Goal: Task Accomplishment & Management: Complete application form

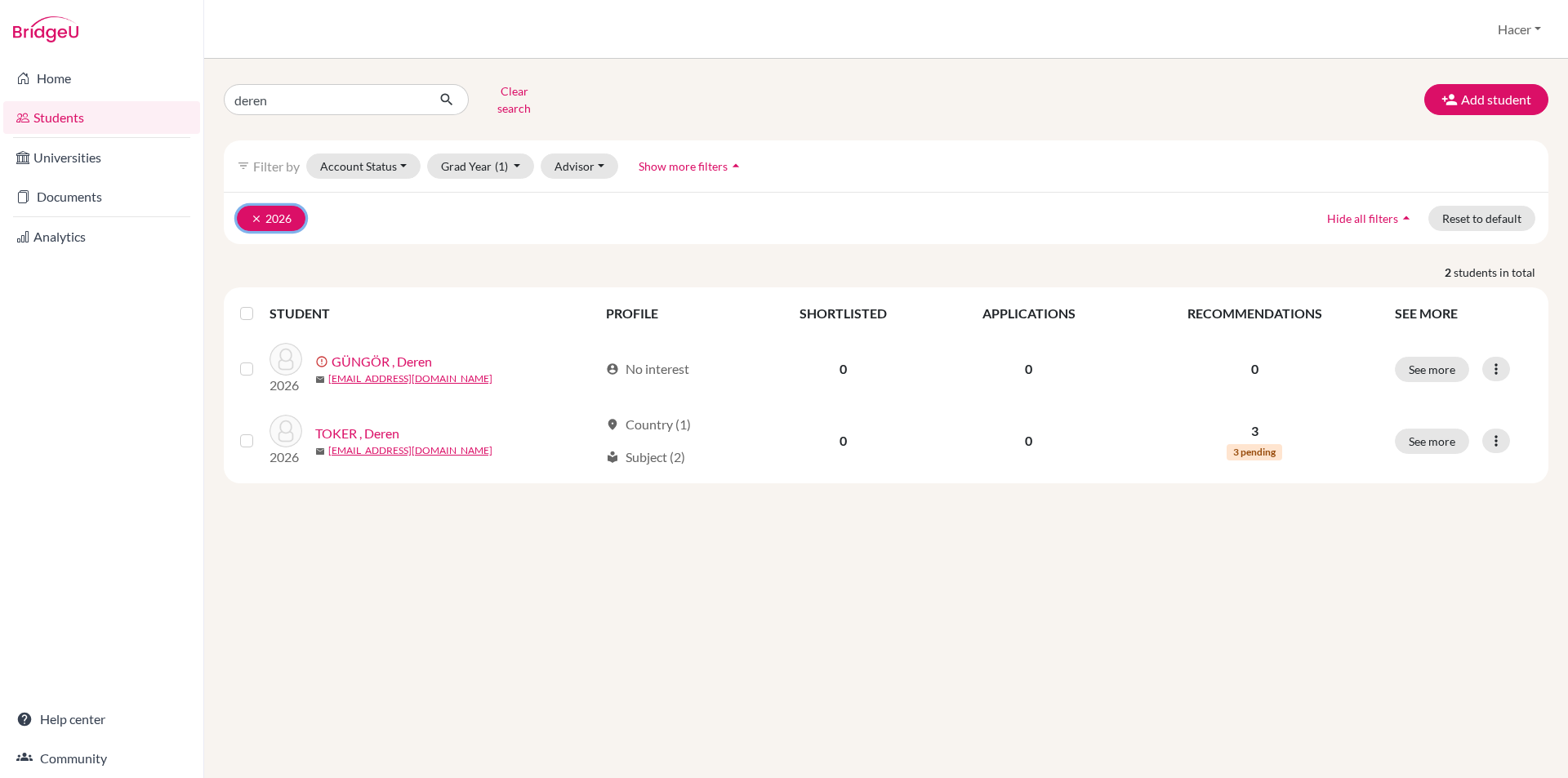
click at [247, 206] on button "clear 2026" at bounding box center [270, 218] width 68 height 26
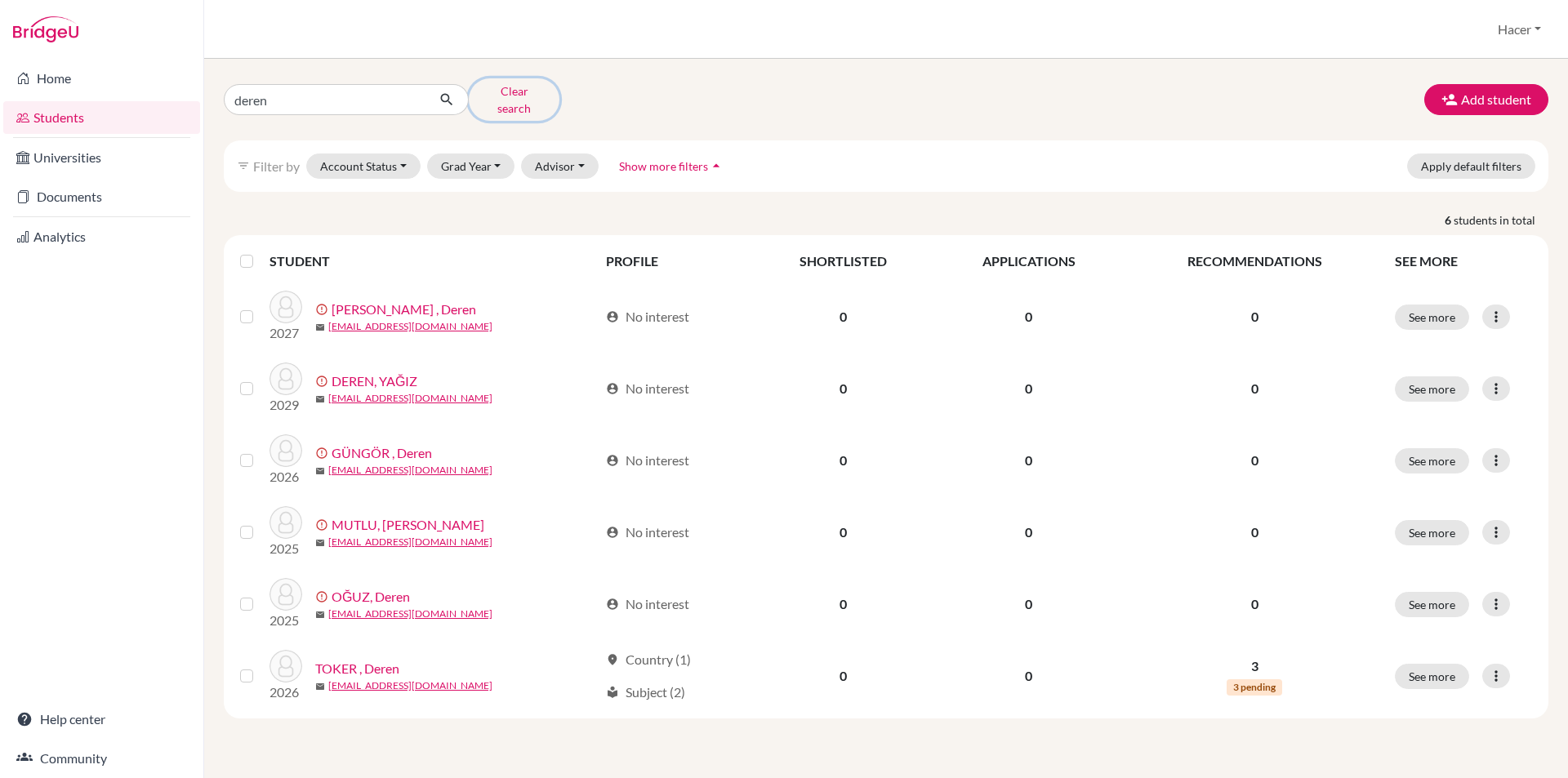
click at [505, 92] on button "Clear search" at bounding box center [514, 100] width 91 height 43
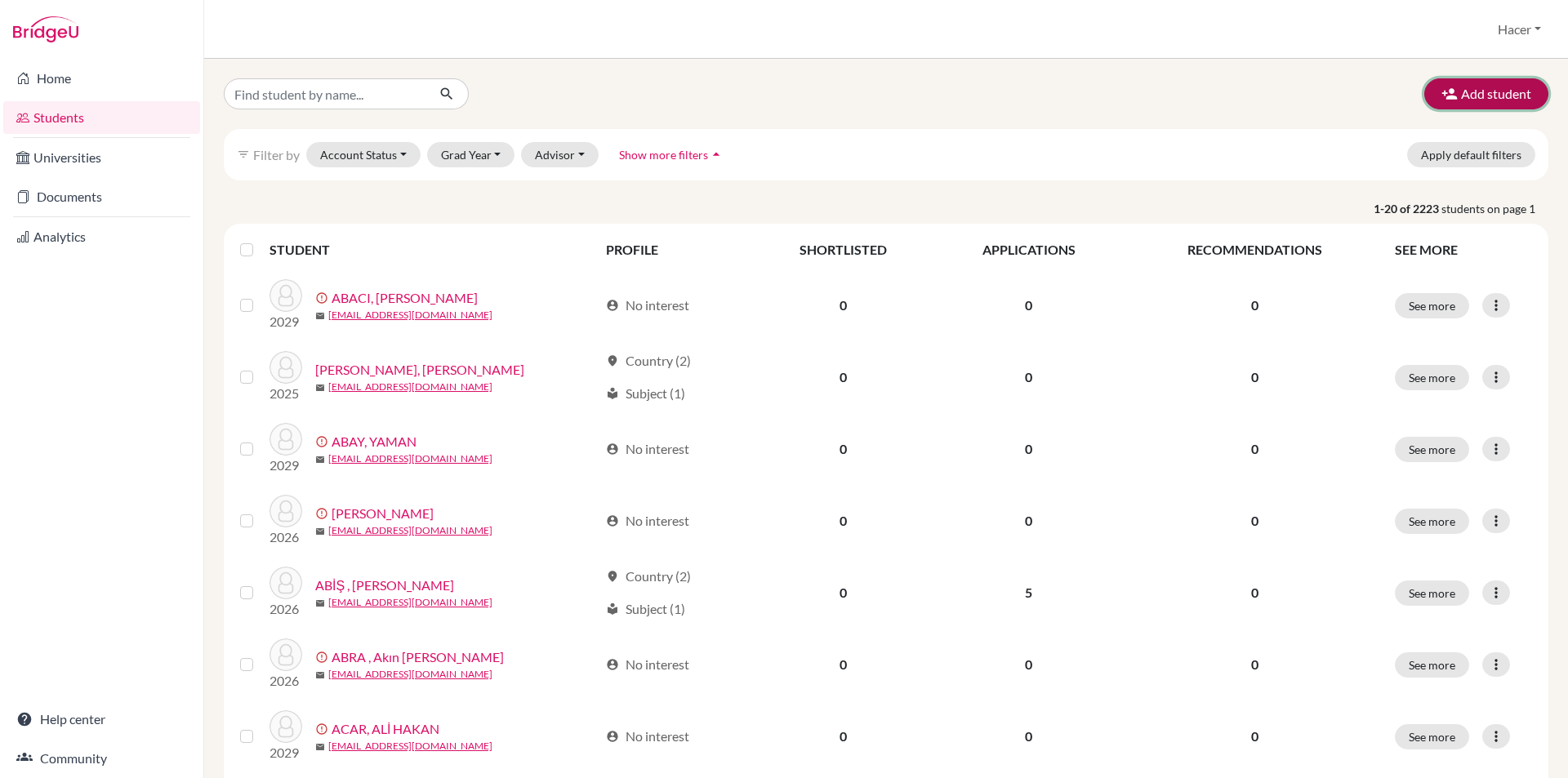
click at [1481, 88] on button "Add student" at bounding box center [1486, 94] width 124 height 31
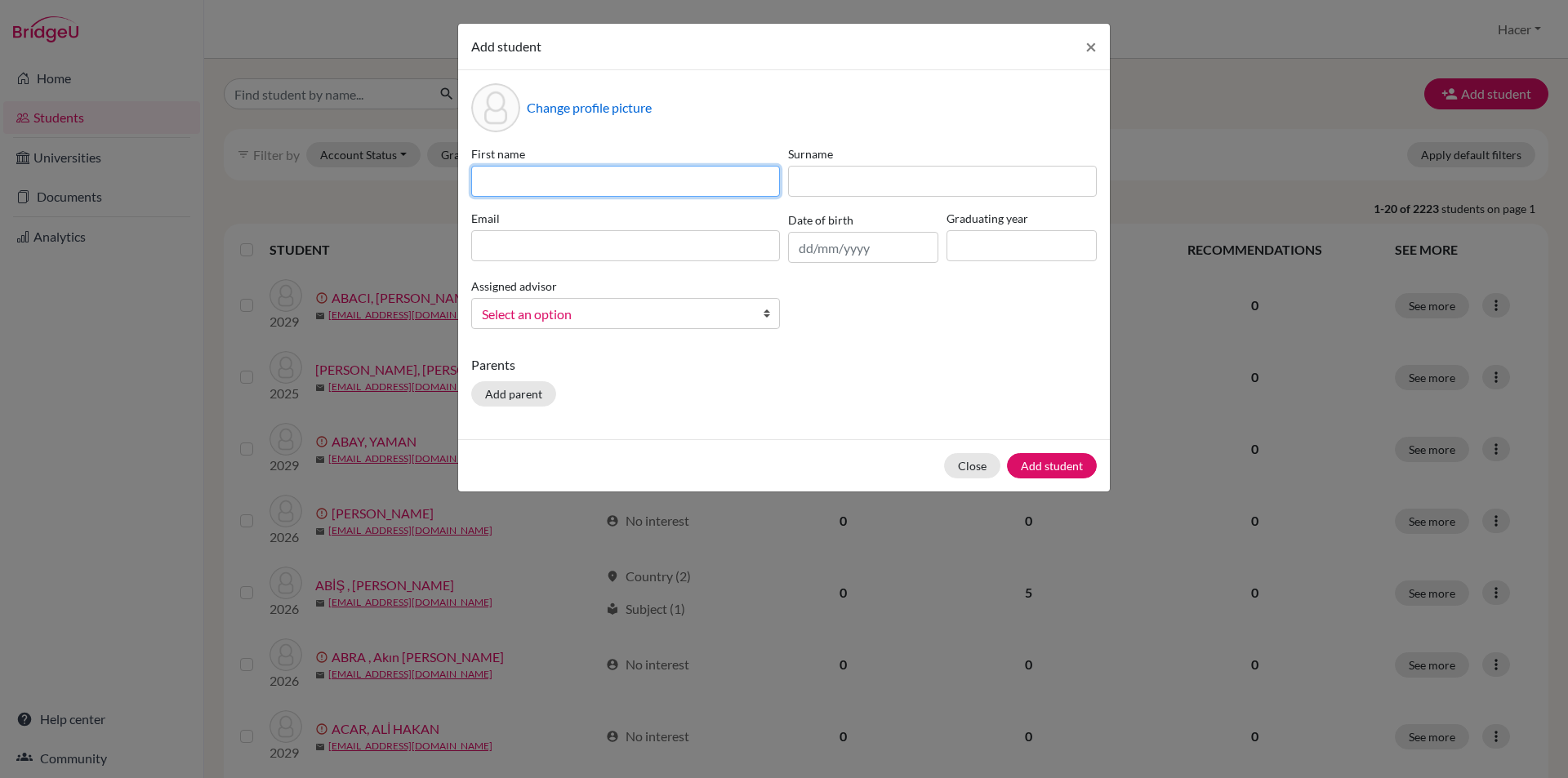
click at [635, 180] on input at bounding box center [626, 181] width 308 height 31
drag, startPoint x: 728, startPoint y: 367, endPoint x: 683, endPoint y: 331, distance: 57.6
click at [728, 367] on div "Change profile picture First name Surname Email Date of birth Graduating year A…" at bounding box center [784, 255] width 652 height 369
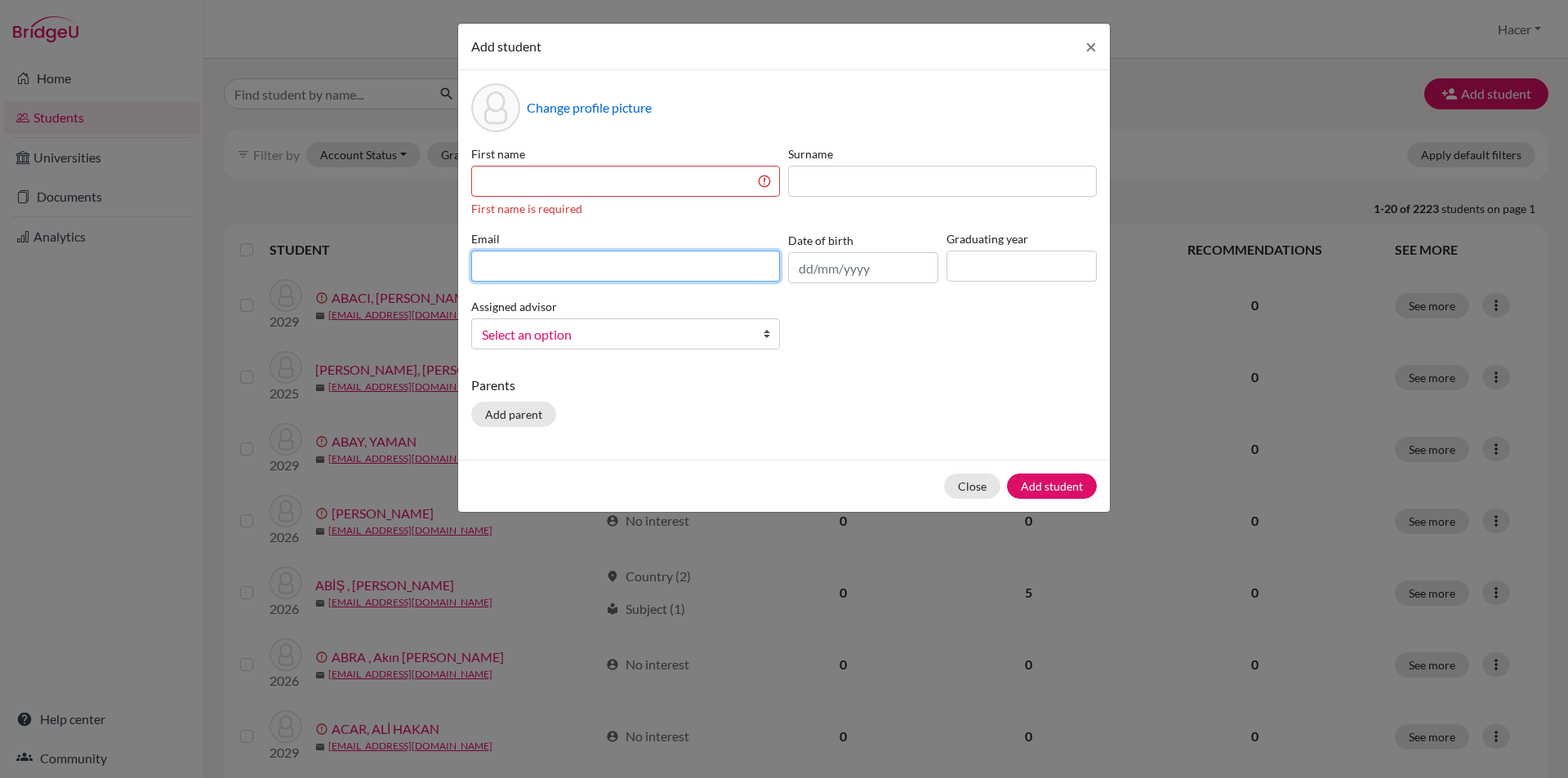
click at [511, 269] on input at bounding box center [626, 266] width 308 height 31
paste input "[EMAIL_ADDRESS][DOMAIN_NAME]"
type input "[EMAIL_ADDRESS][DOMAIN_NAME]"
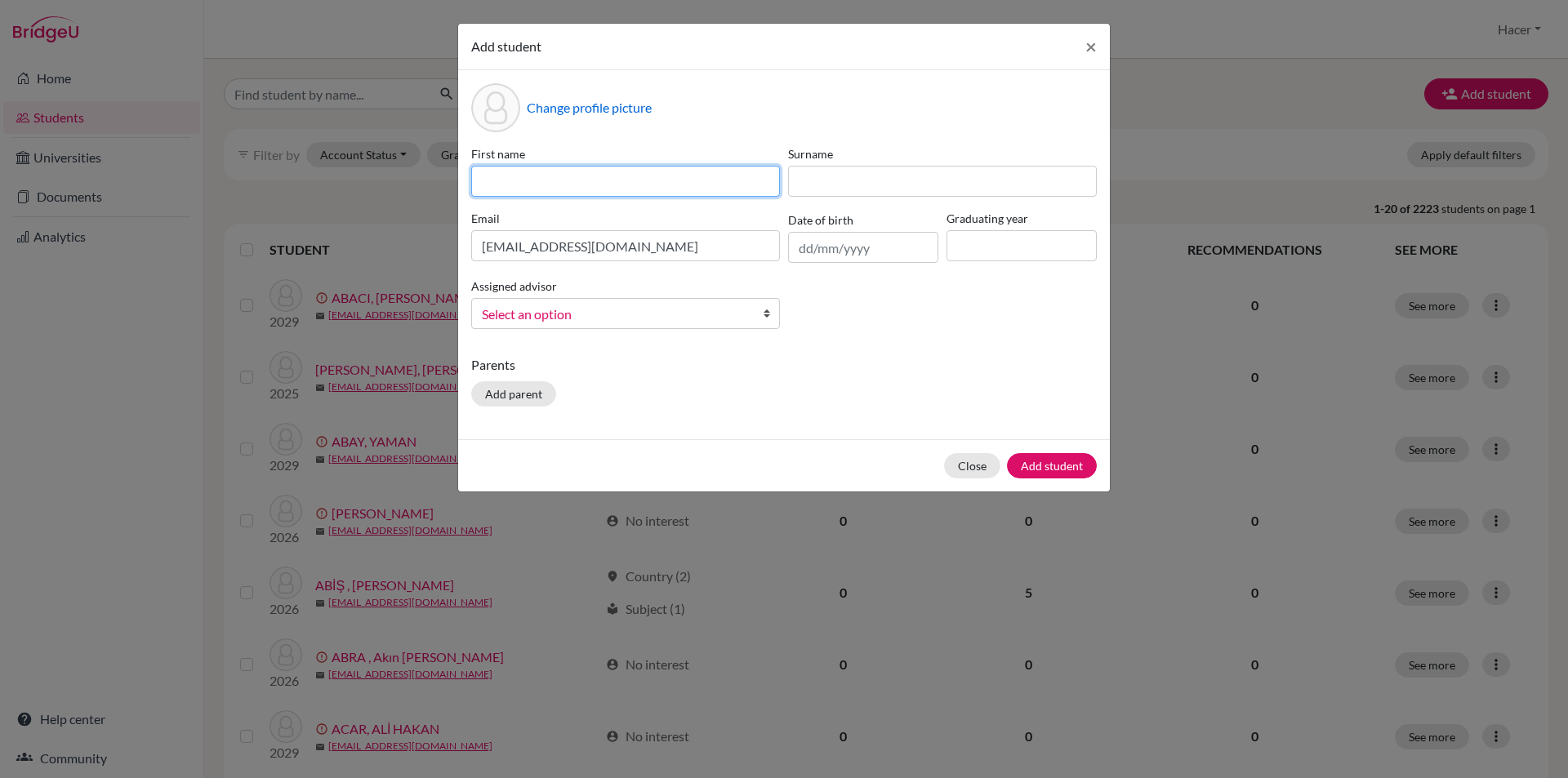
click at [549, 176] on input at bounding box center [626, 181] width 308 height 31
click at [537, 181] on input at bounding box center [626, 181] width 308 height 31
type input "Onur"
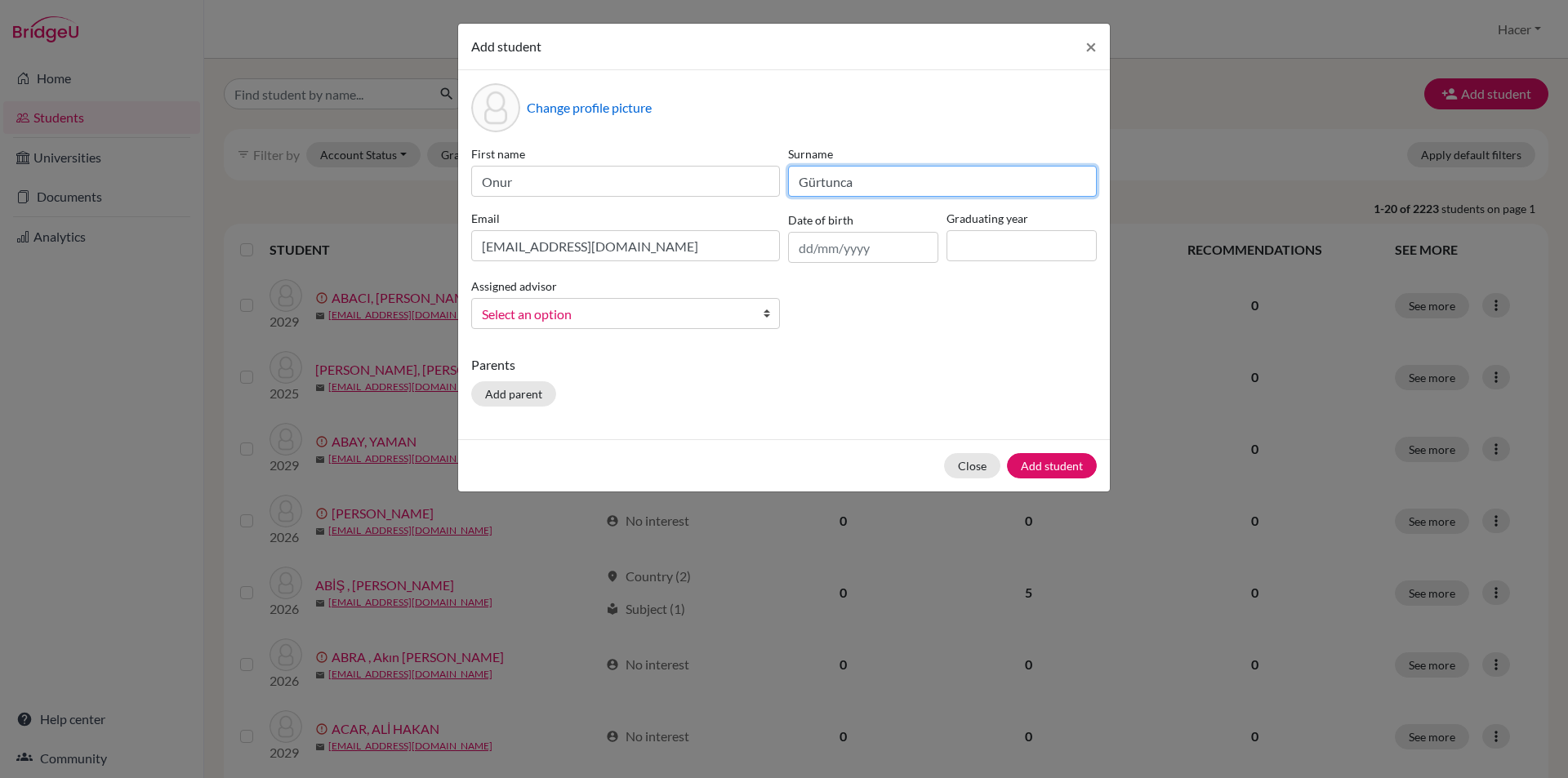
type input "Gürtunca"
click at [877, 249] on input "text" at bounding box center [863, 247] width 150 height 31
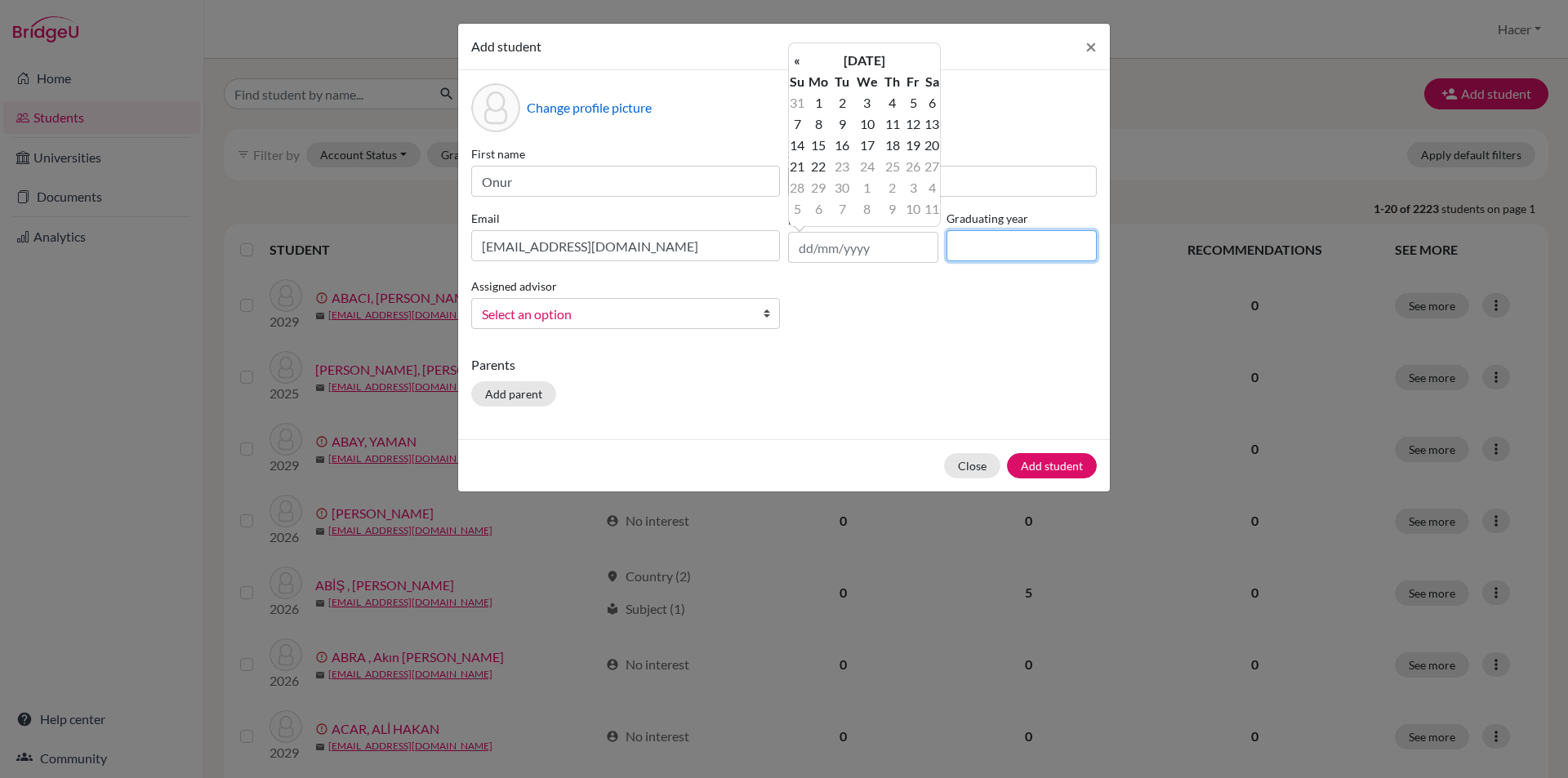
click at [980, 242] on input at bounding box center [1021, 246] width 150 height 31
type input "2028"
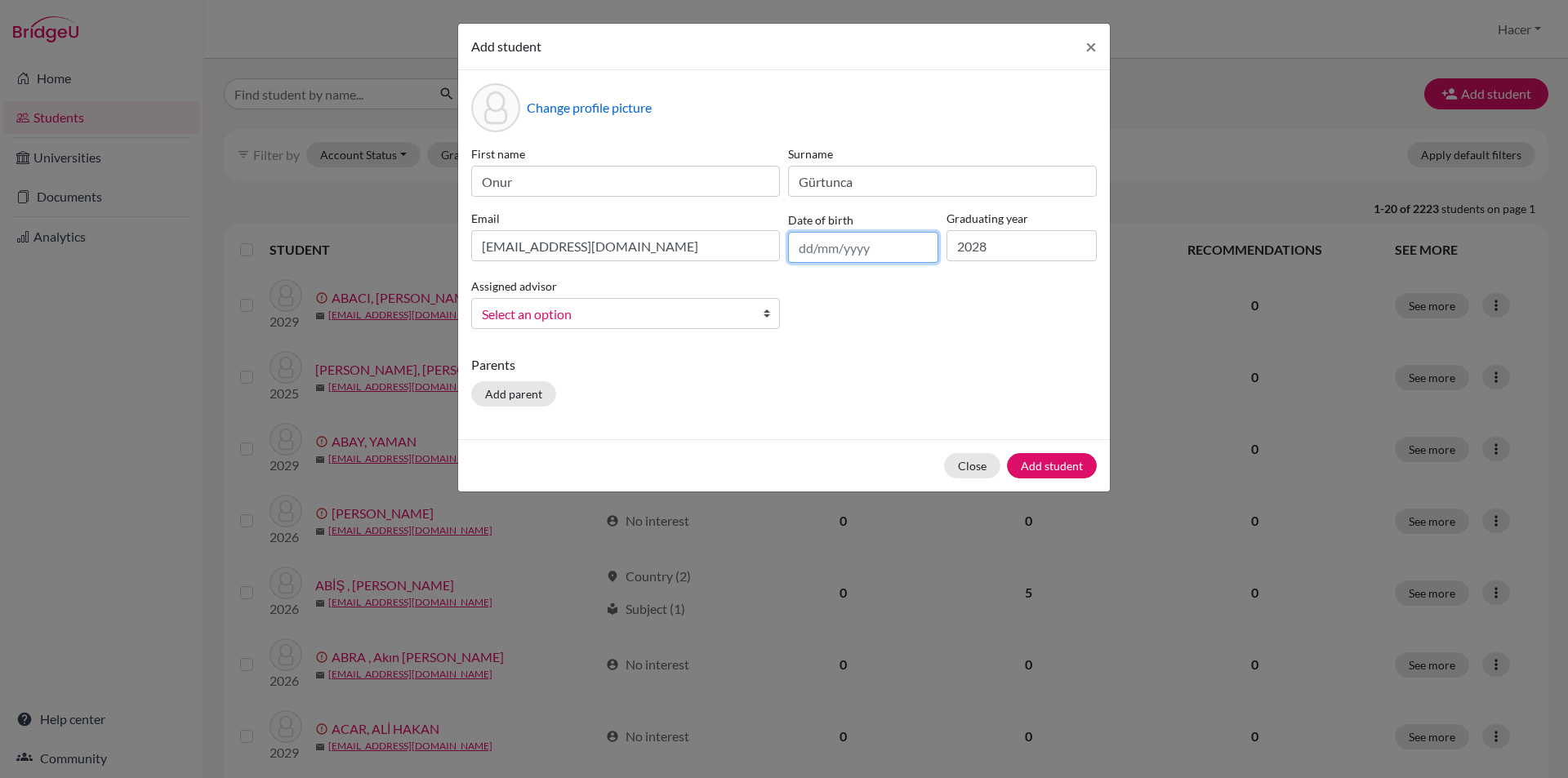
click at [815, 255] on input "text" at bounding box center [863, 247] width 150 height 31
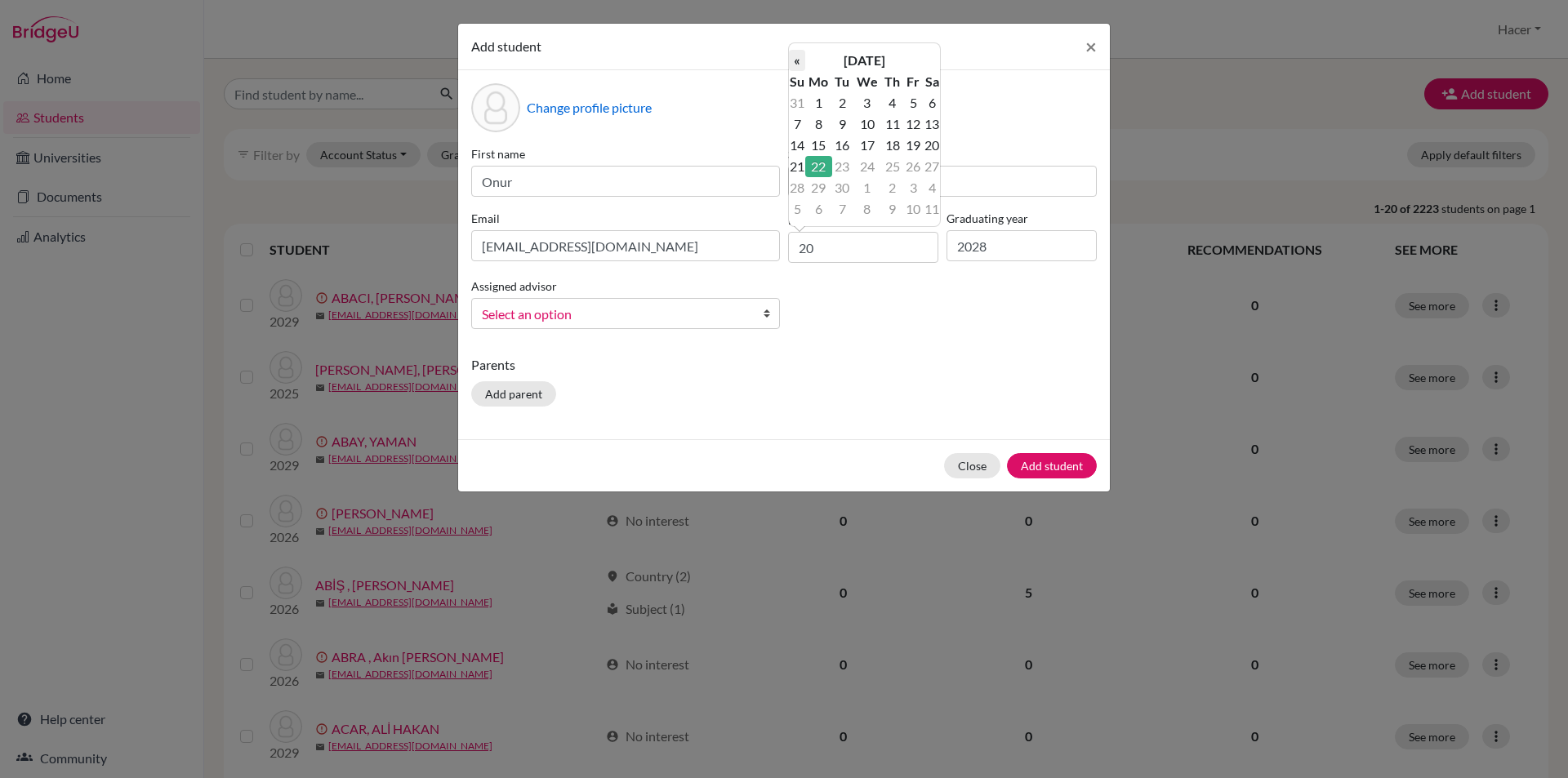
click at [799, 59] on th "«" at bounding box center [797, 60] width 16 height 21
click at [875, 53] on th "[DATE]" at bounding box center [865, 60] width 119 height 21
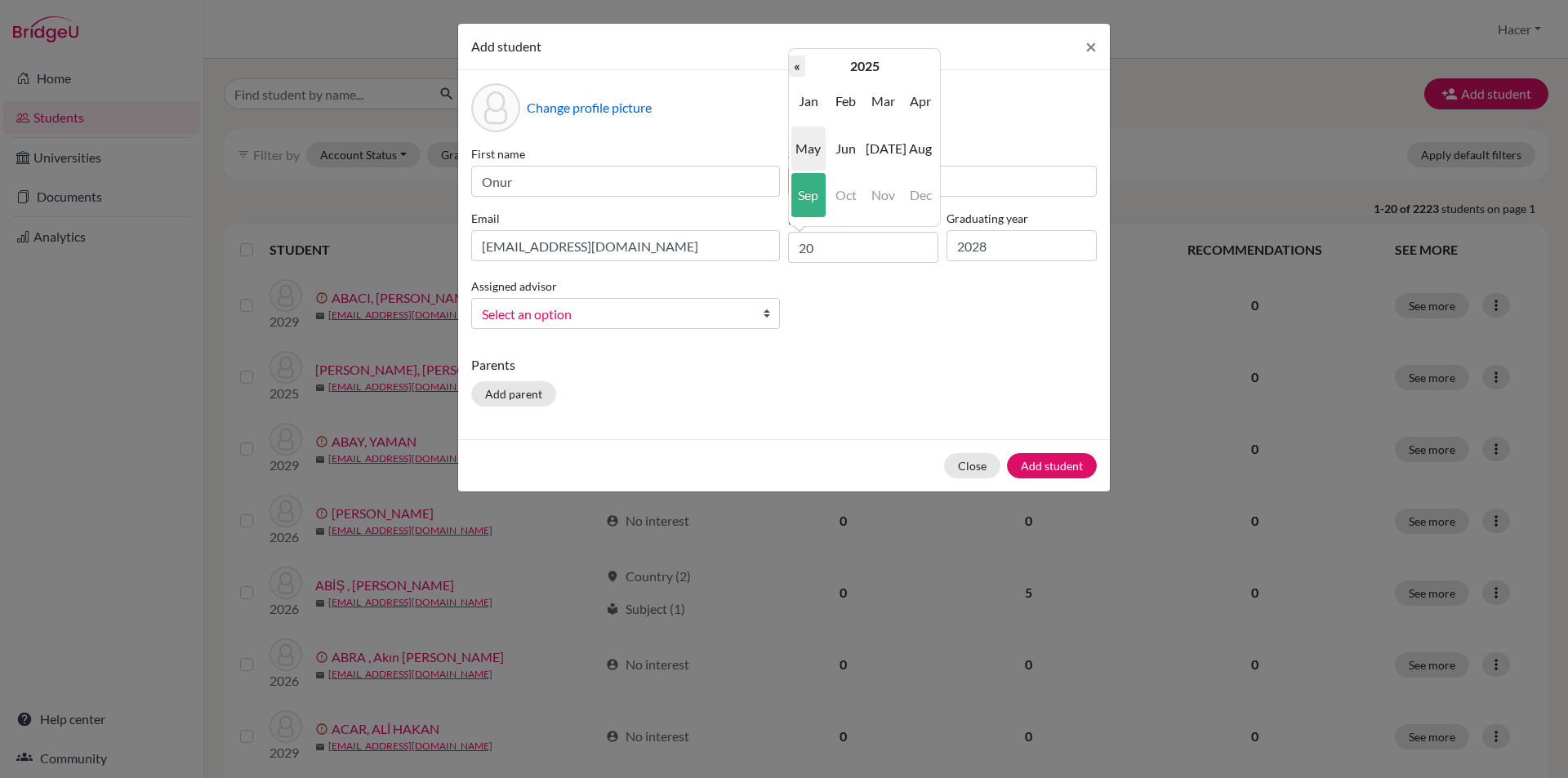
click at [793, 65] on th "«" at bounding box center [797, 66] width 16 height 21
click at [847, 62] on th "2024" at bounding box center [865, 66] width 119 height 21
click at [803, 65] on th "«" at bounding box center [797, 66] width 16 height 21
click at [846, 97] on span "2010" at bounding box center [846, 101] width 35 height 44
click at [878, 143] on span "[DATE]" at bounding box center [883, 148] width 35 height 44
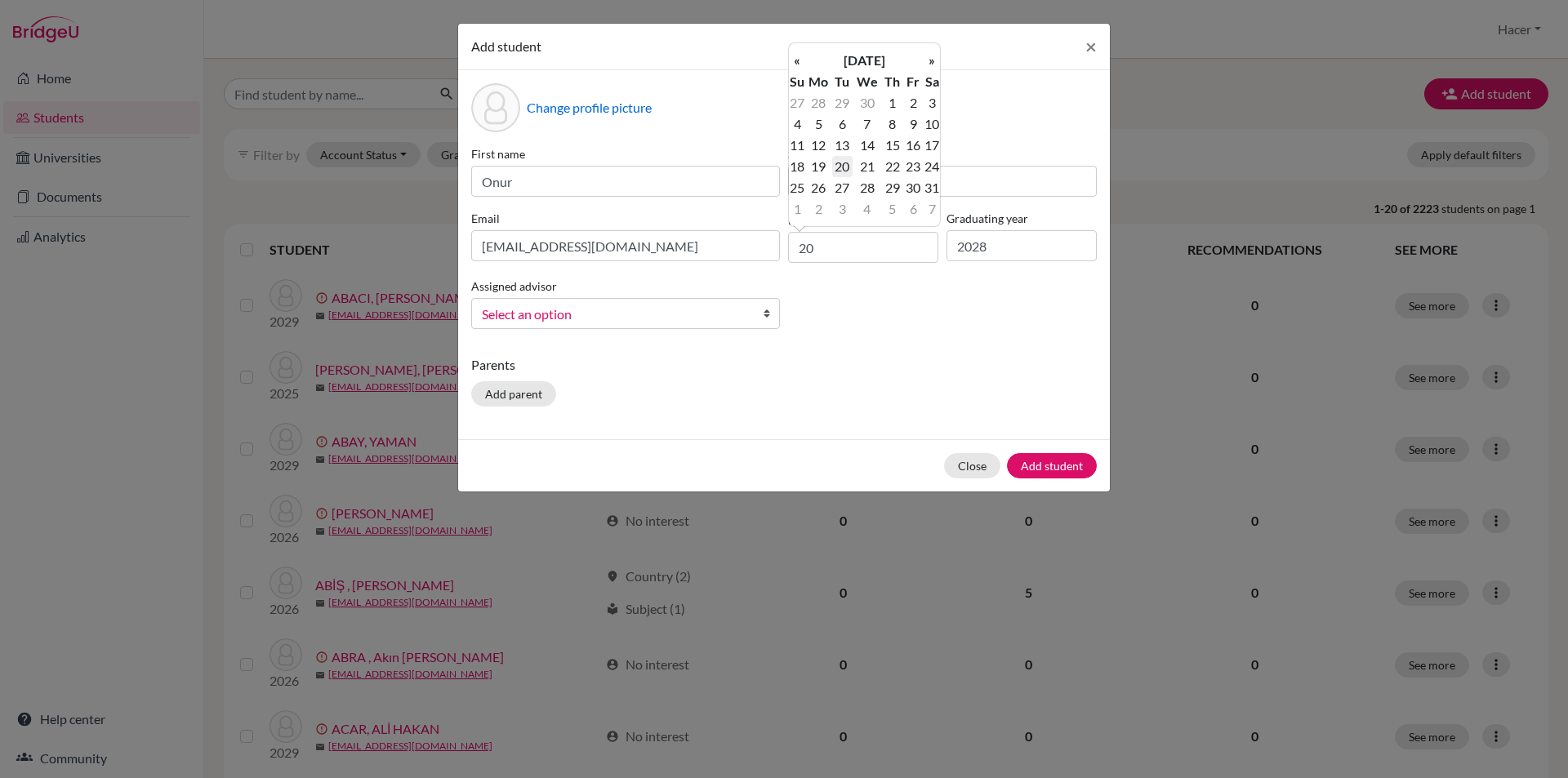
click at [838, 165] on td "20" at bounding box center [842, 166] width 21 height 21
type input "[DATE]"
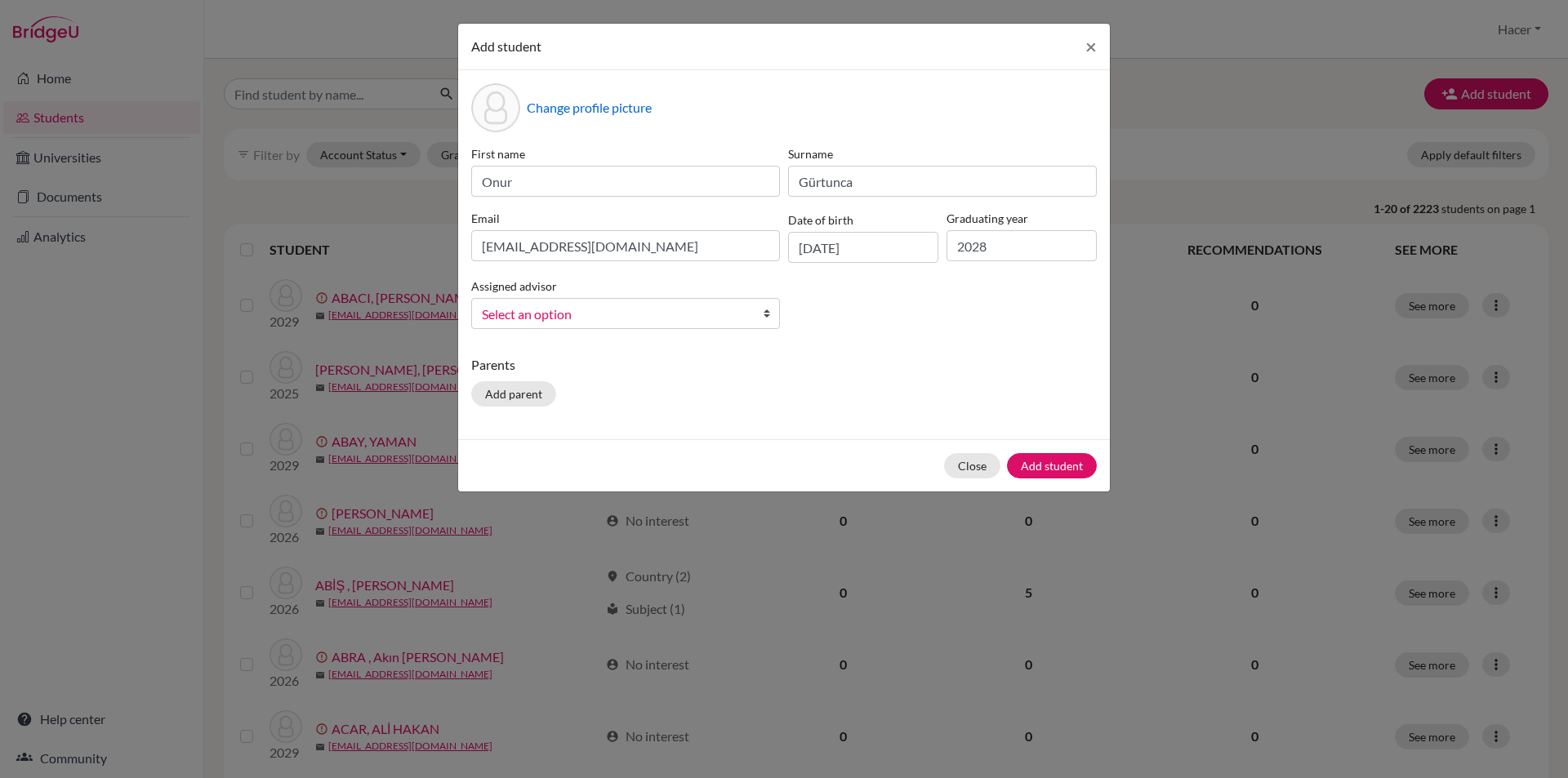
click at [941, 287] on div "First name Onur Surname Gürtunca Email [EMAIL_ADDRESS][DOMAIN_NAME] Date of bir…" at bounding box center [784, 243] width 634 height 197
click at [766, 315] on b at bounding box center [771, 314] width 16 height 30
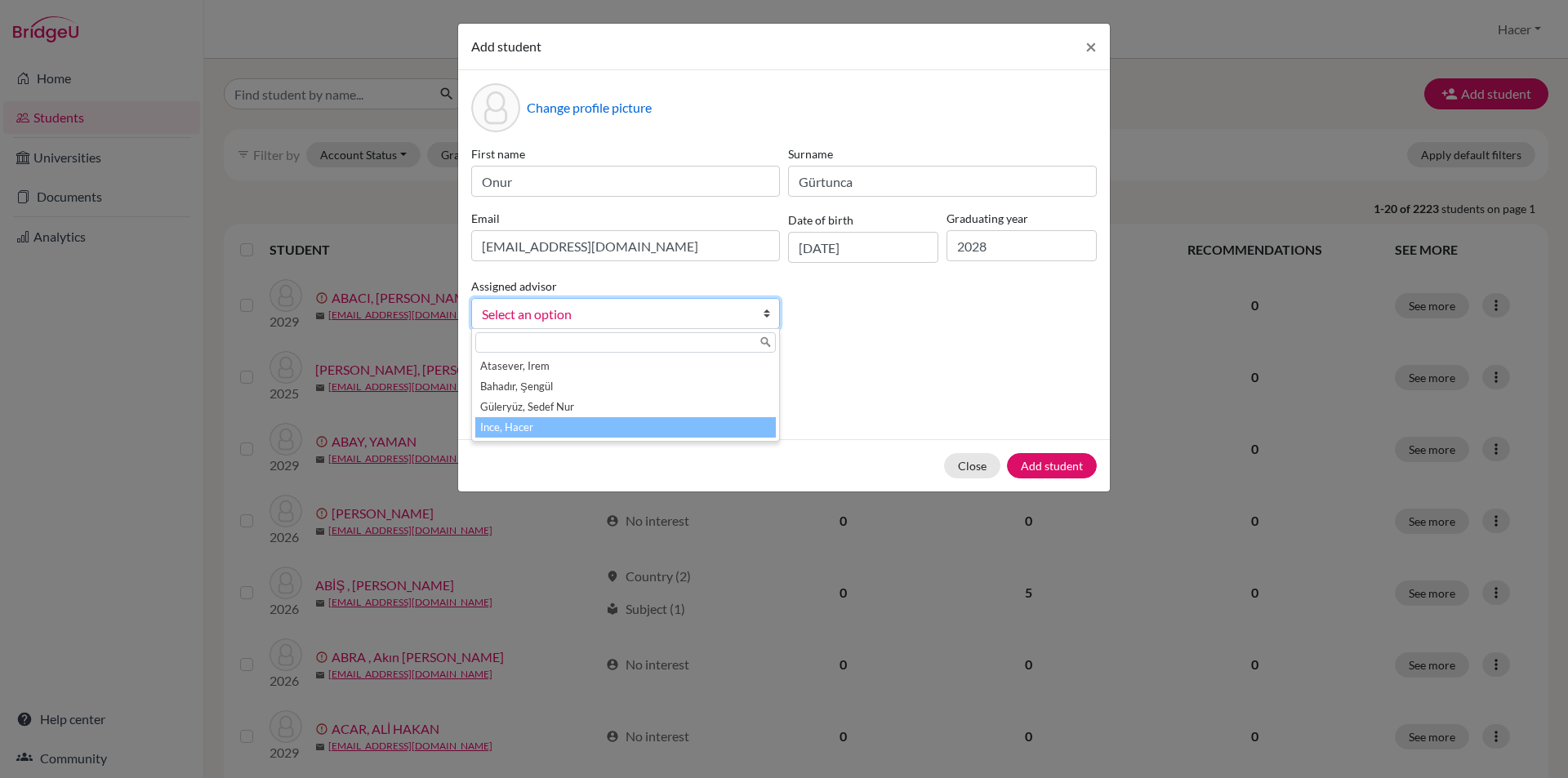
click at [513, 432] on li "Ince, Hacer" at bounding box center [626, 427] width 301 height 21
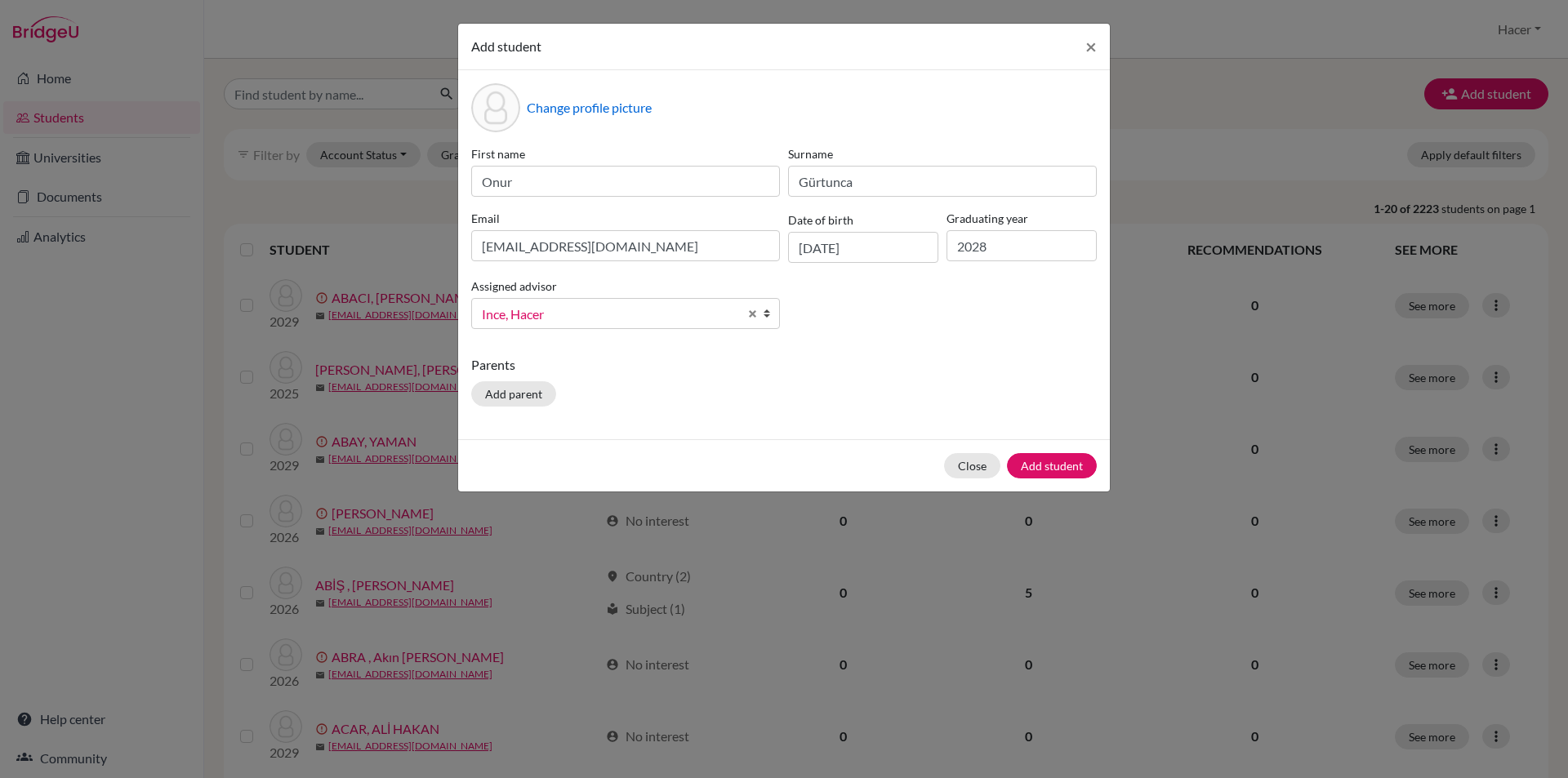
click at [821, 389] on div "Parents Add parent" at bounding box center [784, 384] width 626 height 58
click at [745, 395] on div "Parents Add parent" at bounding box center [784, 384] width 626 height 58
click at [1044, 461] on button "Add student" at bounding box center [1051, 466] width 90 height 26
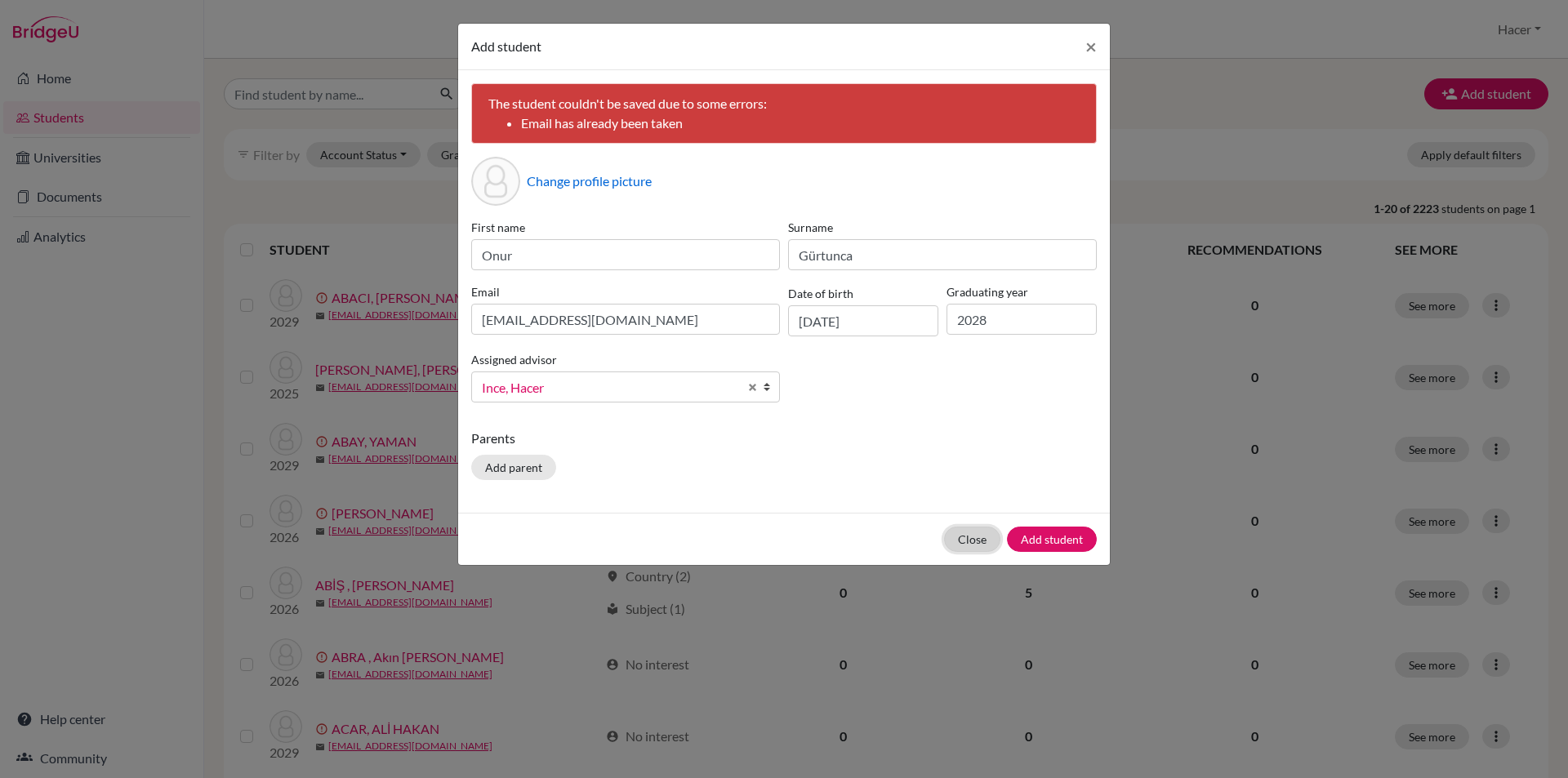
click at [973, 533] on button "Close" at bounding box center [972, 539] width 56 height 26
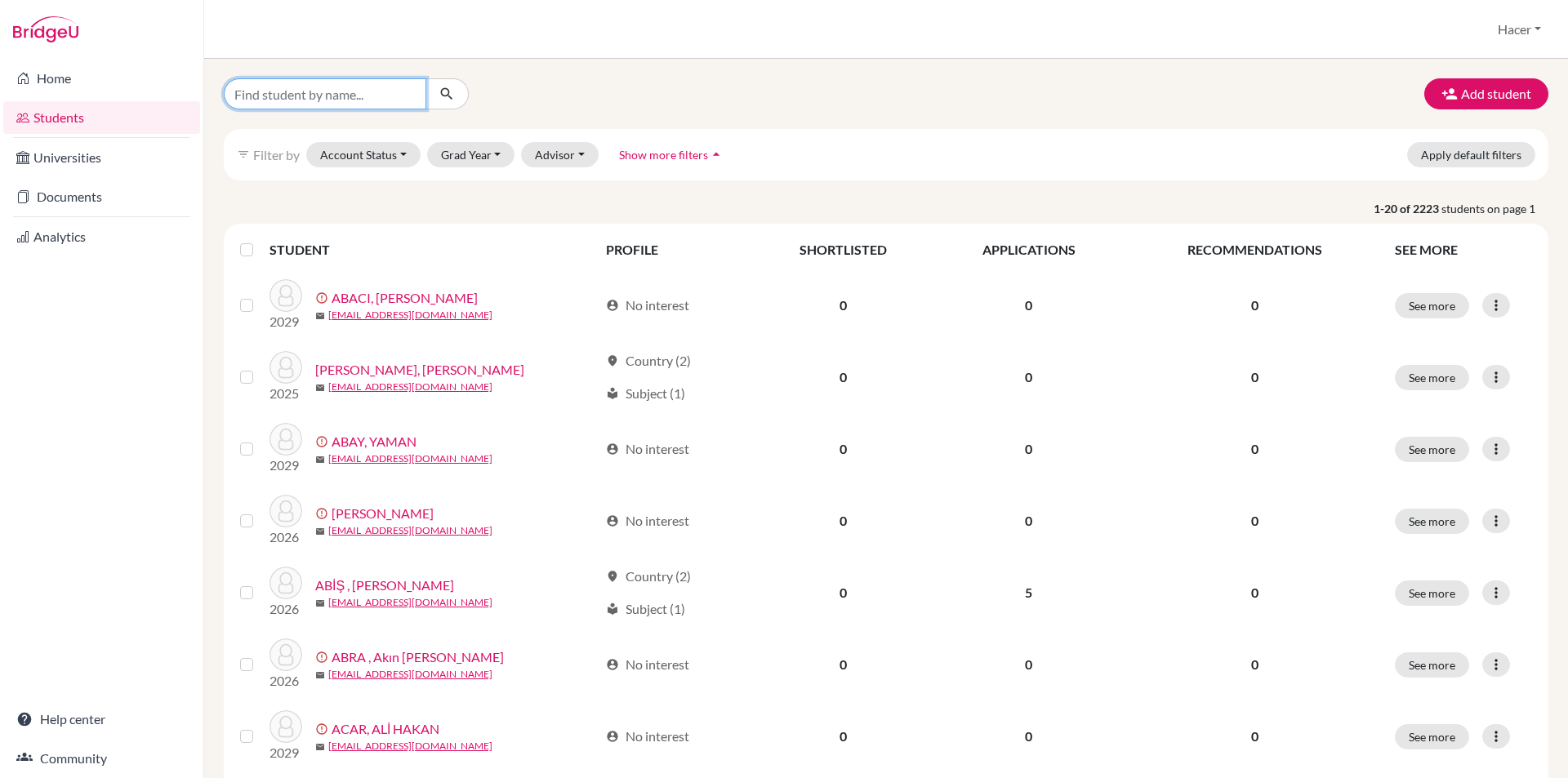
click at [330, 87] on input "Find student by name..." at bounding box center [325, 94] width 203 height 31
type input "onur"
click button "submit" at bounding box center [447, 94] width 44 height 31
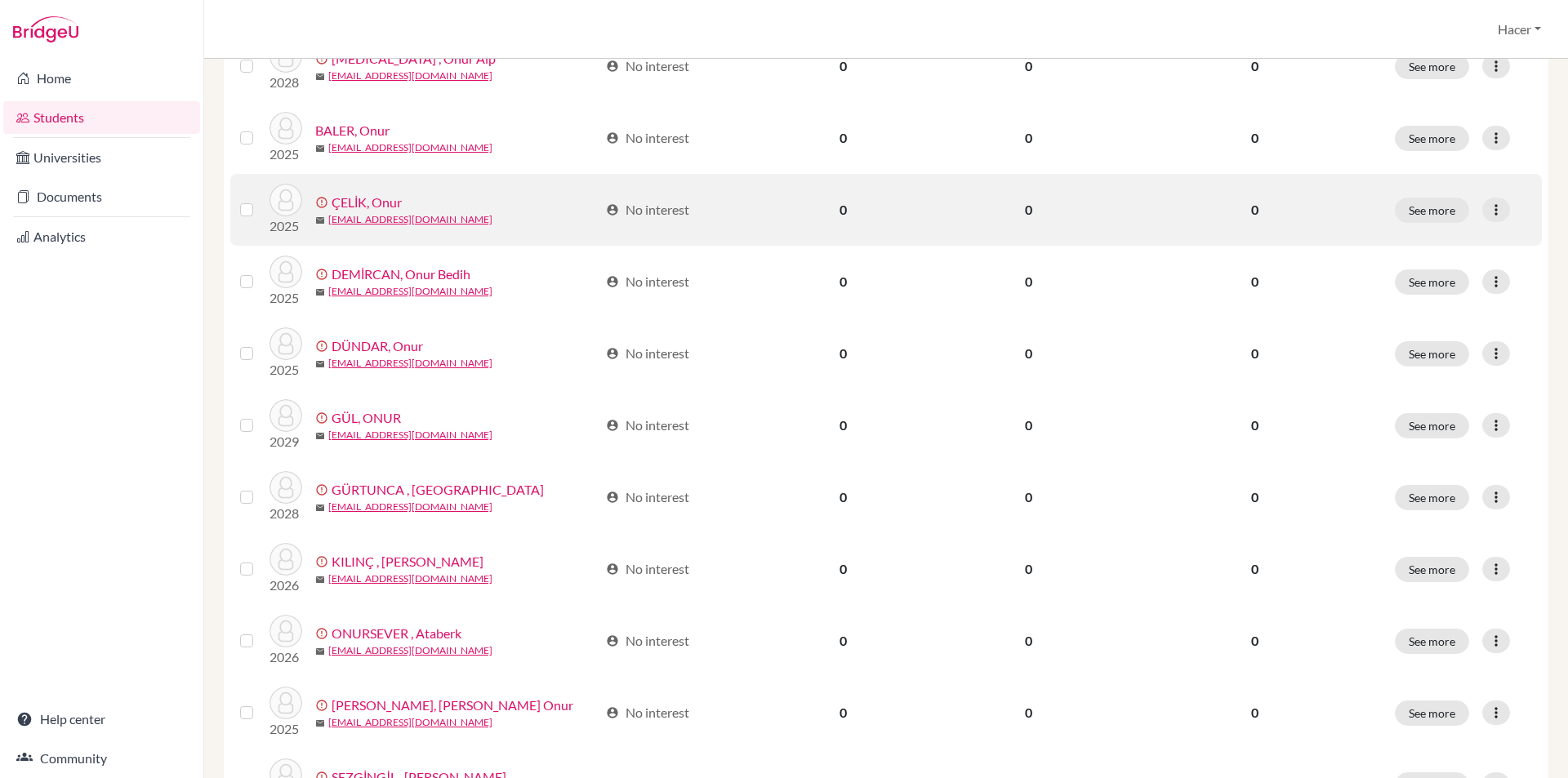
scroll to position [326, 0]
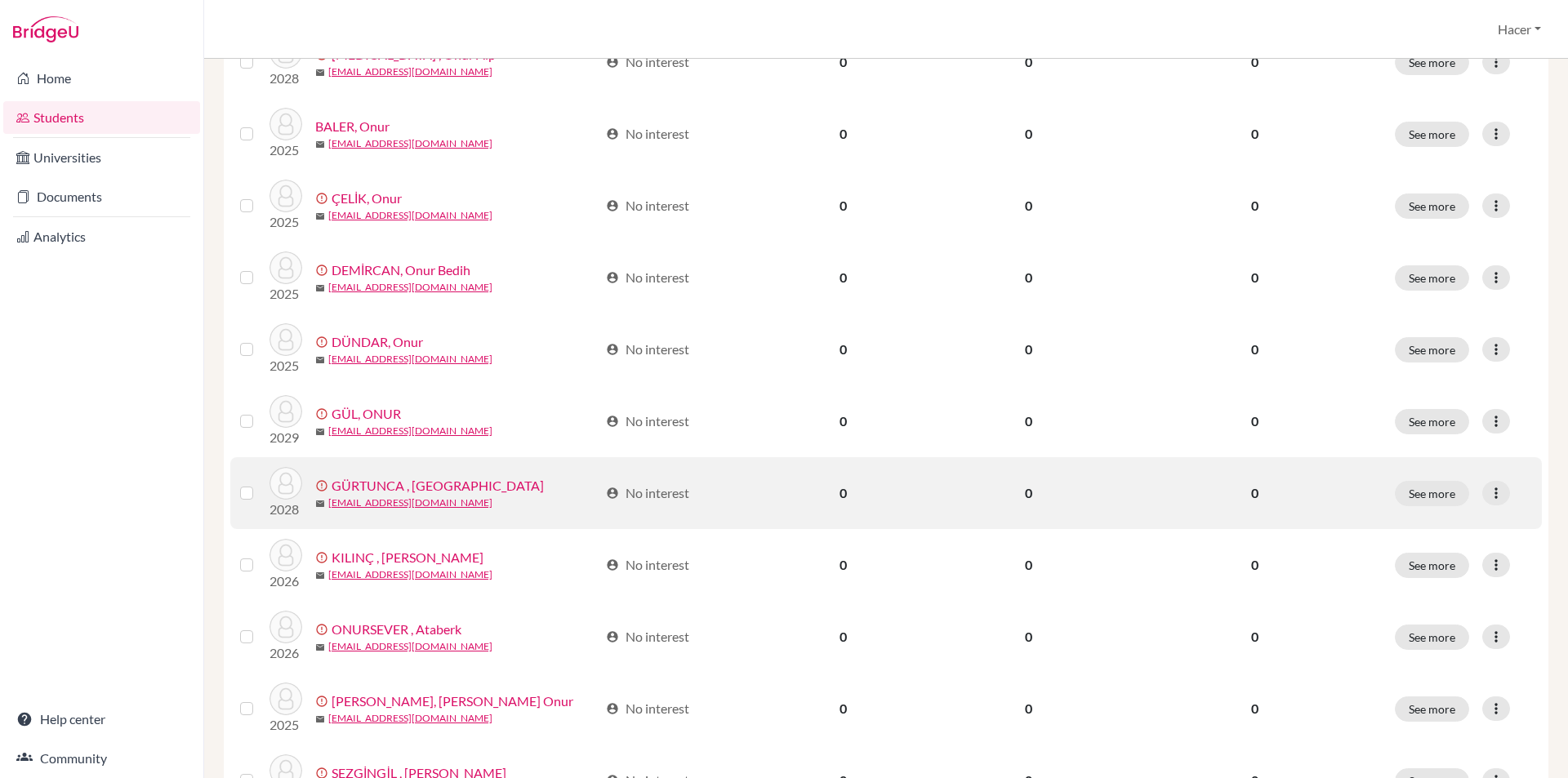
click at [383, 476] on link "GÜRTUNCA , [GEOGRAPHIC_DATA]" at bounding box center [438, 486] width 213 height 20
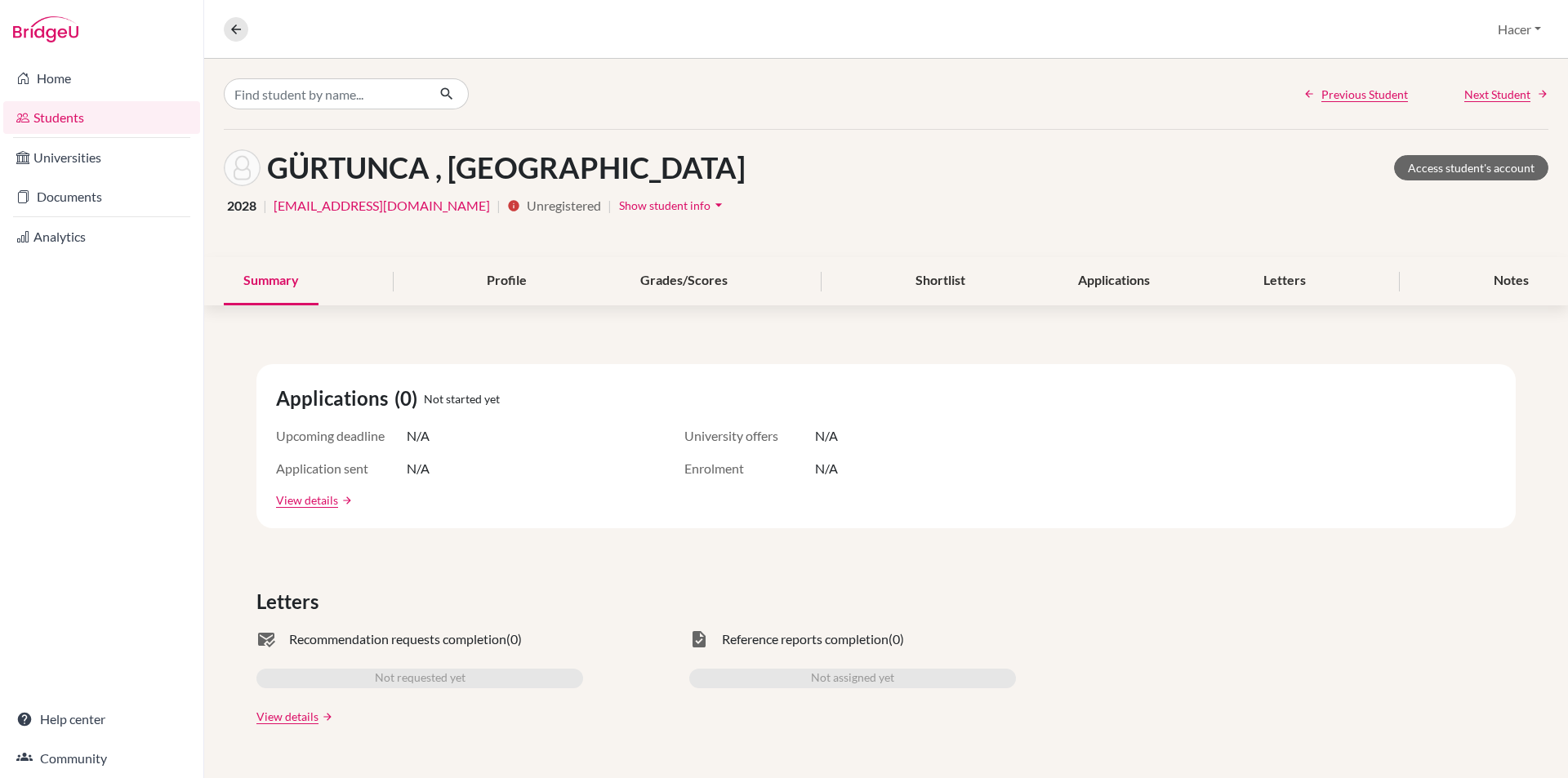
click at [383, 201] on link "[EMAIL_ADDRESS][DOMAIN_NAME]" at bounding box center [382, 206] width 217 height 20
click at [54, 69] on link "Home" at bounding box center [101, 78] width 197 height 33
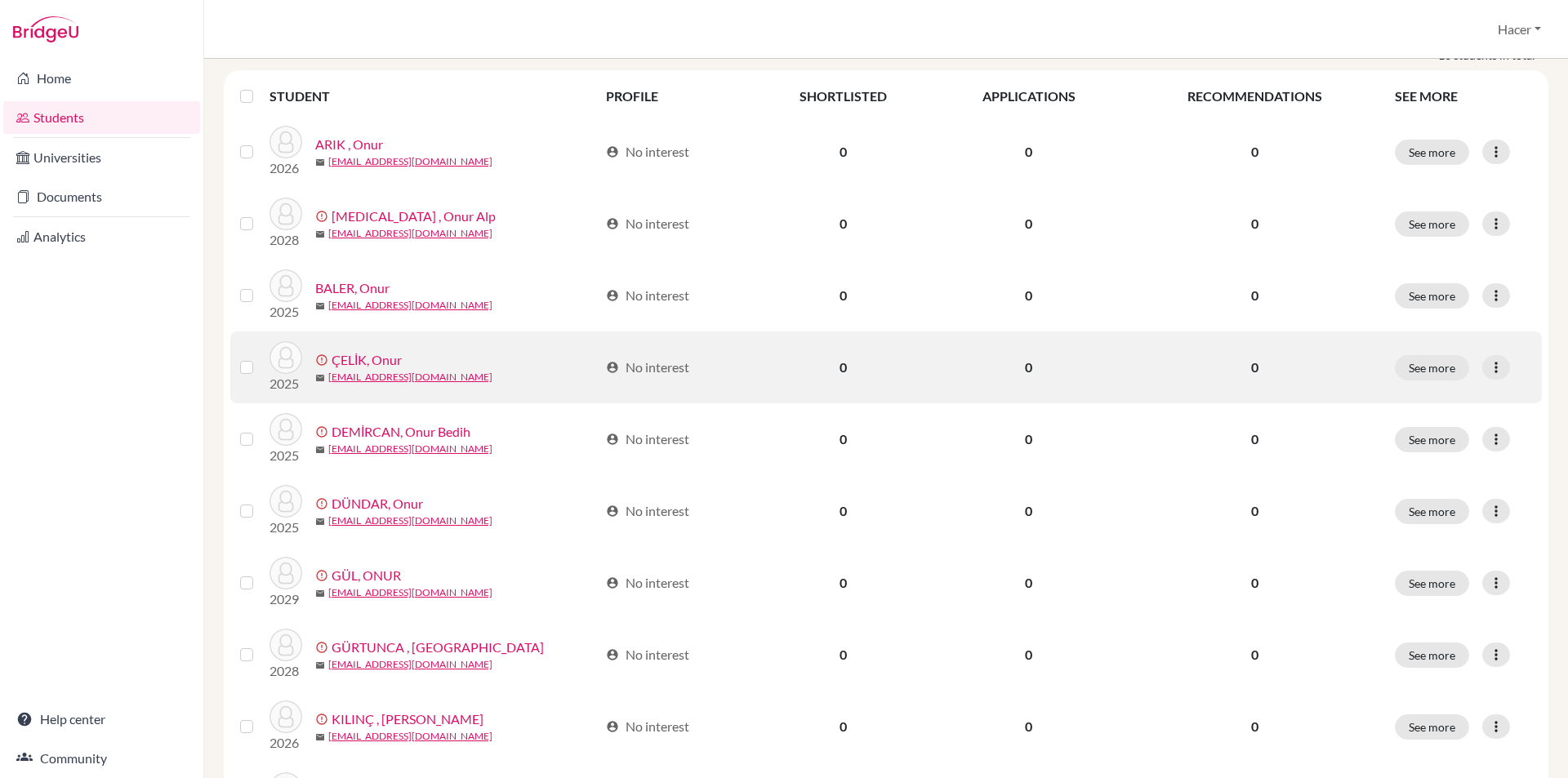
scroll to position [408, 0]
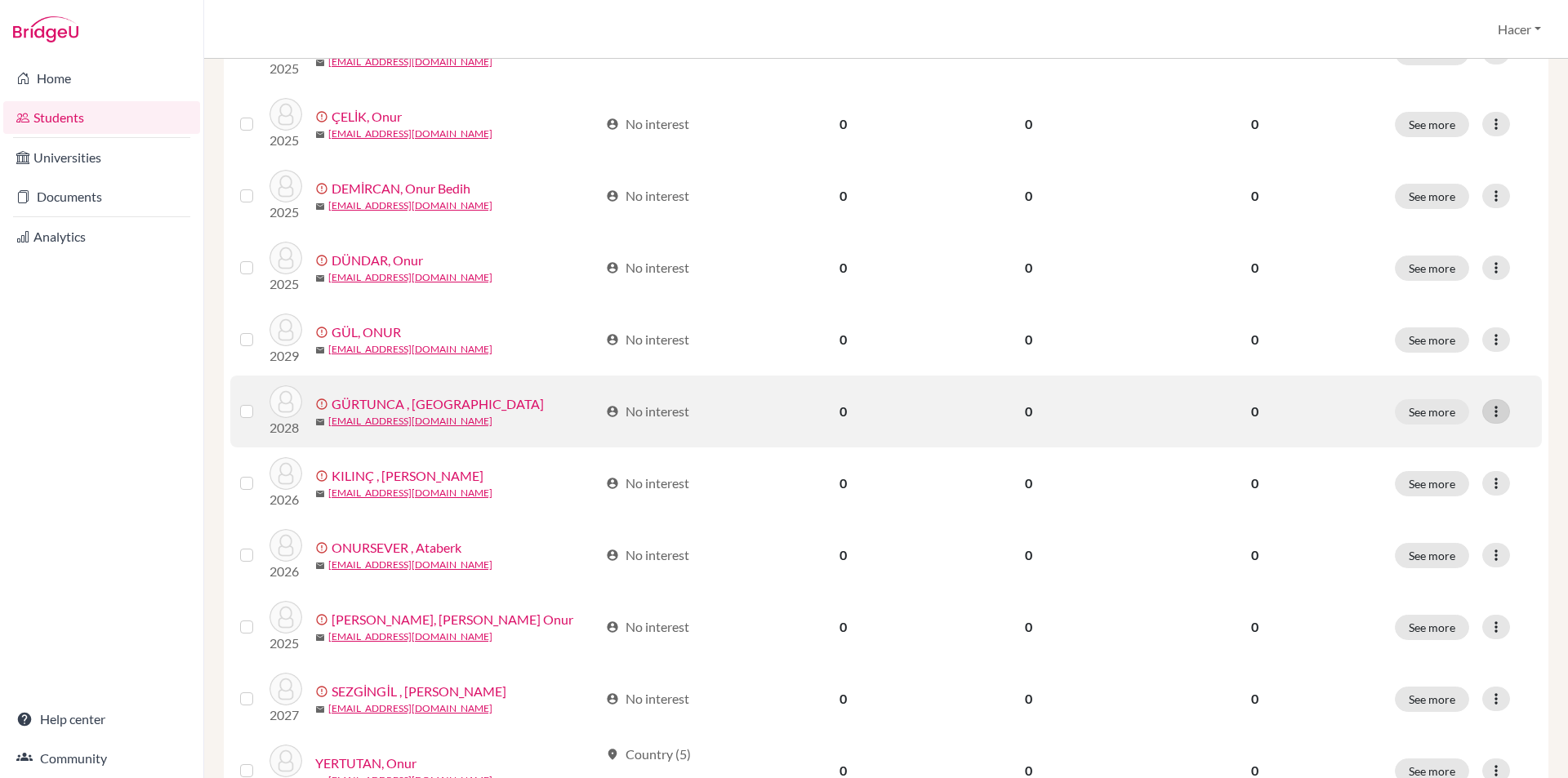
click at [1488, 405] on icon at bounding box center [1496, 411] width 16 height 16
click at [1446, 491] on button "Resend invite email" at bounding box center [1422, 498] width 148 height 26
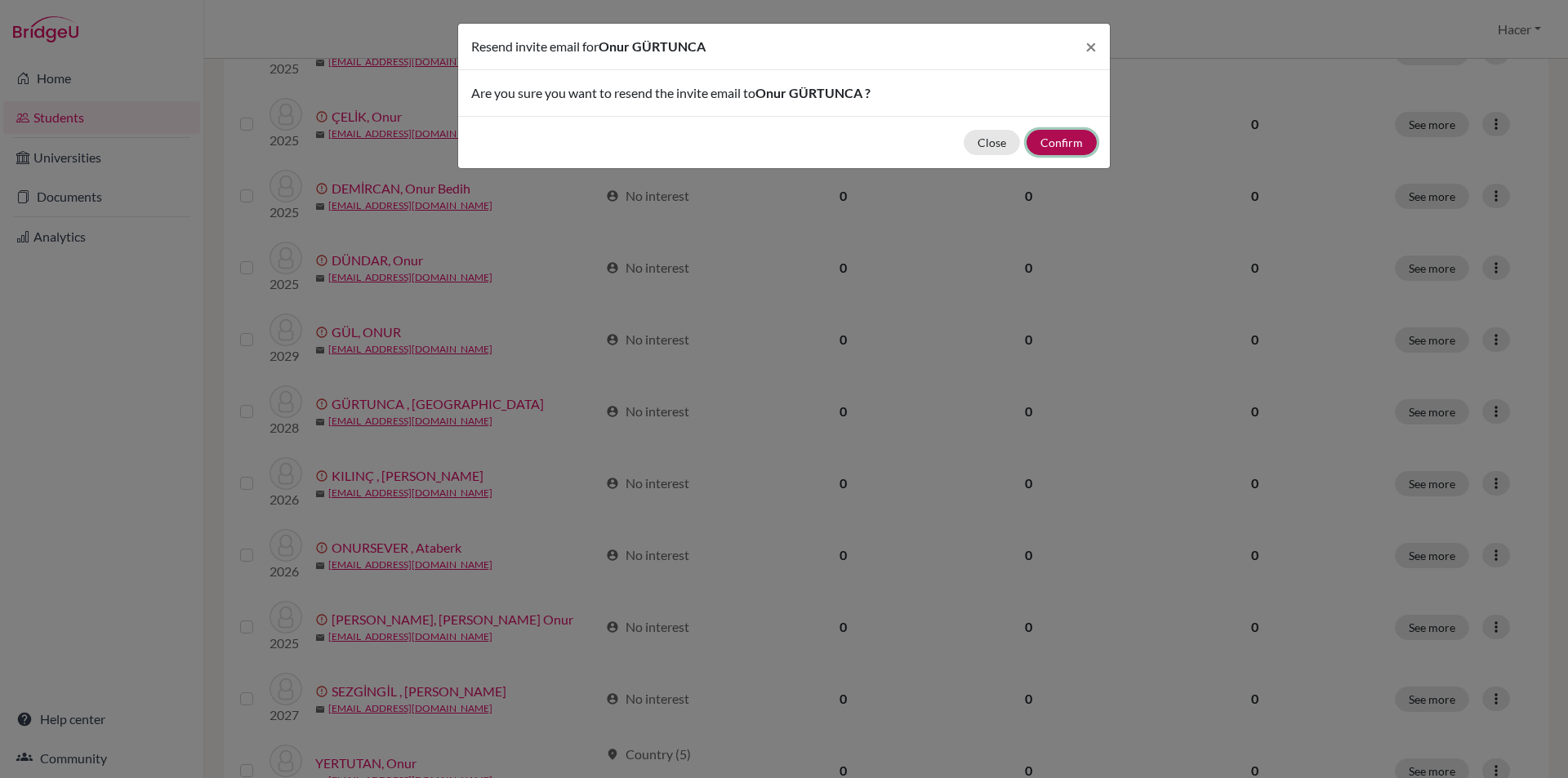
click at [1063, 141] on button "Confirm" at bounding box center [1061, 143] width 70 height 26
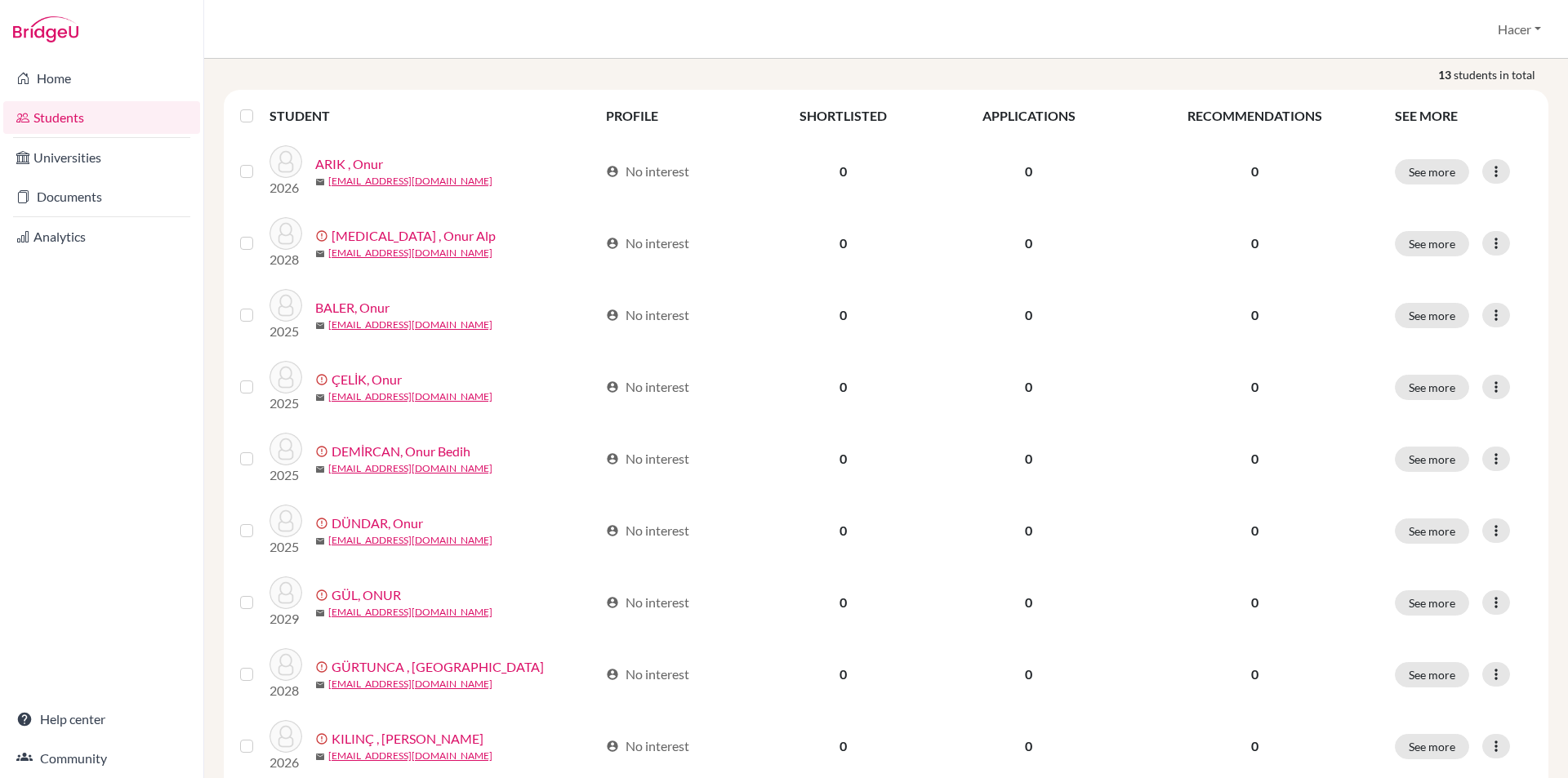
scroll to position [0, 0]
